Goal: Navigation & Orientation: Find specific page/section

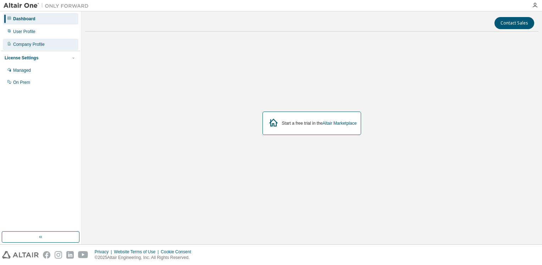
click at [28, 39] on div "Company Profile" at bounding box center [41, 44] width 76 height 11
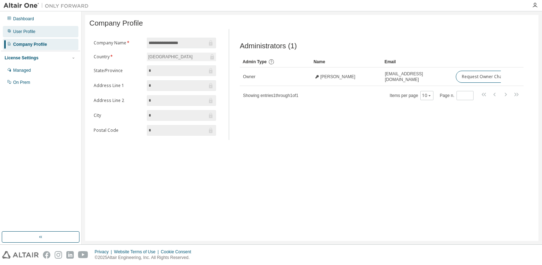
click at [43, 31] on div "User Profile" at bounding box center [41, 31] width 76 height 11
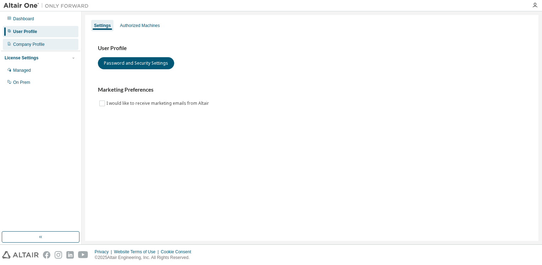
click at [45, 46] on div "Company Profile" at bounding box center [41, 44] width 76 height 11
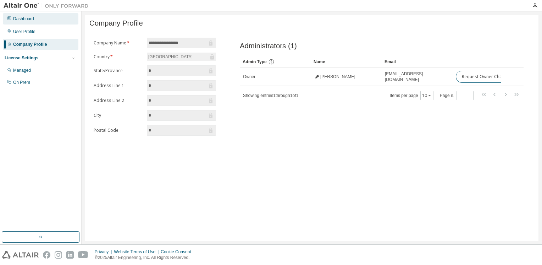
click at [66, 16] on div "Dashboard" at bounding box center [41, 18] width 76 height 11
